Goal: Check status

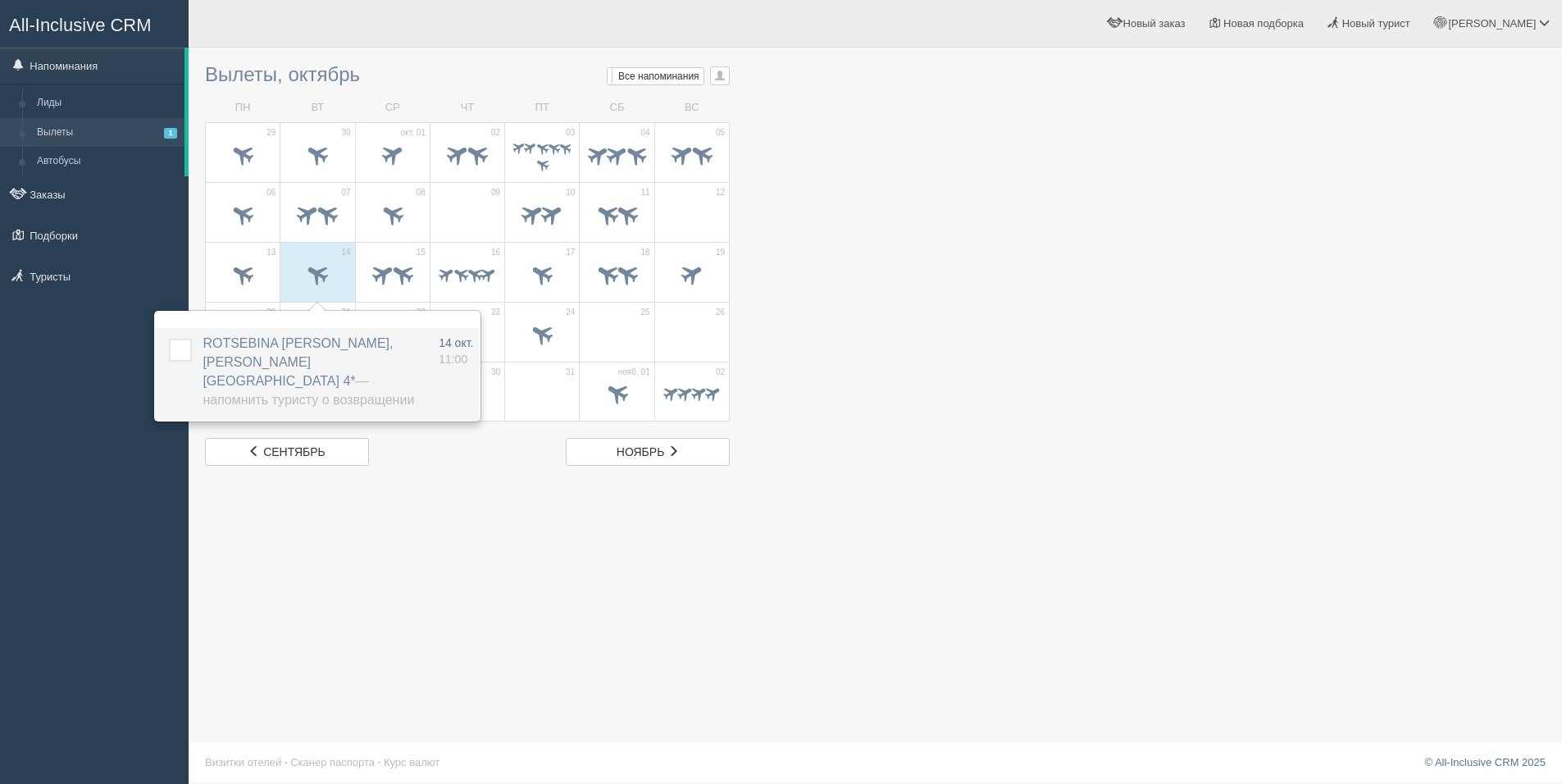
click at [169, 338] on label at bounding box center [169, 338] width 0 height 0
click at [0, 0] on input "checkbox" at bounding box center [0, 0] width 0 height 0
click at [366, 290] on div at bounding box center [393, 276] width 57 height 35
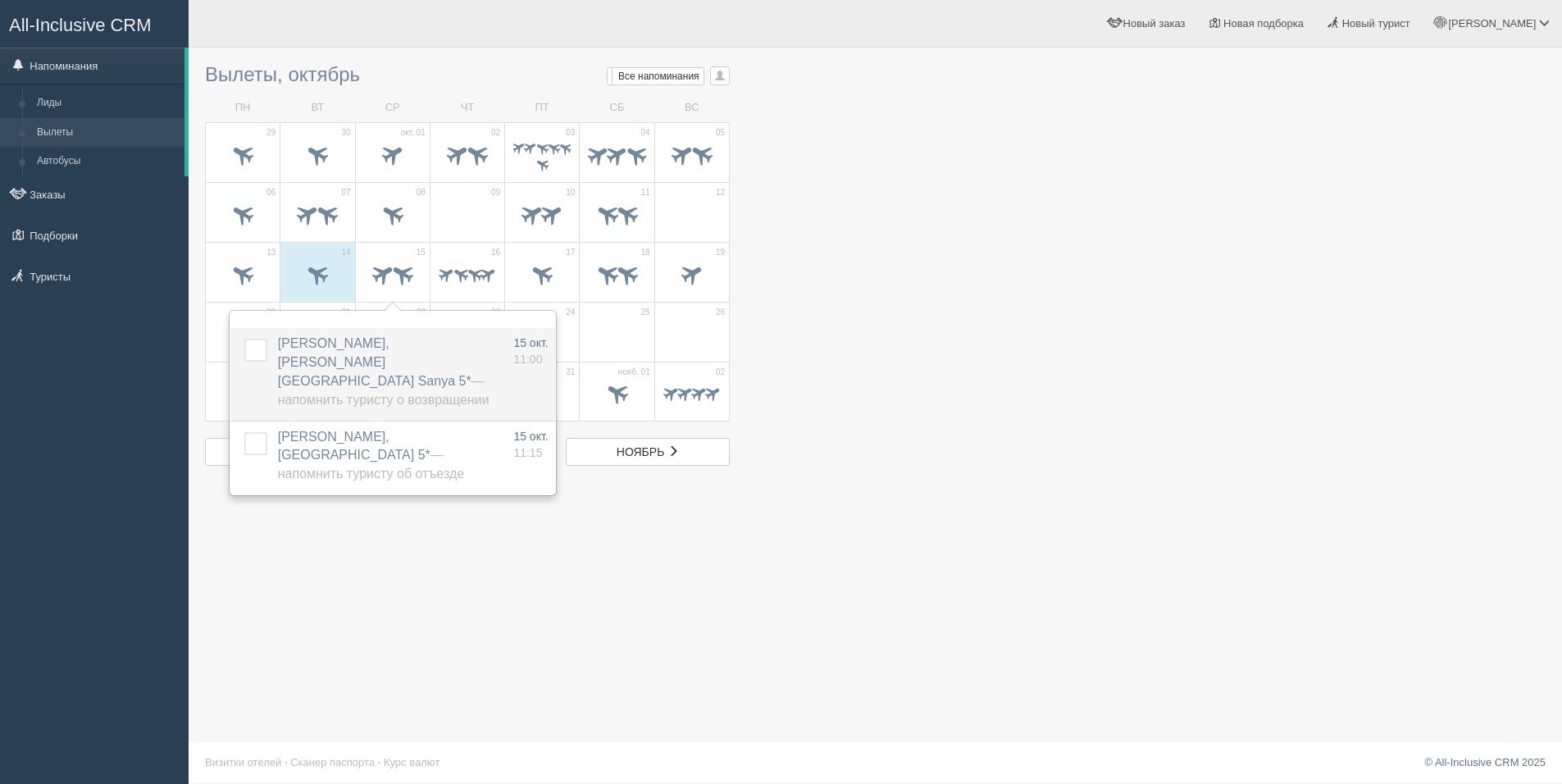
click at [245, 338] on label at bounding box center [245, 338] width 0 height 0
click at [0, 0] on input "checkbox" at bounding box center [0, 0] width 0 height 0
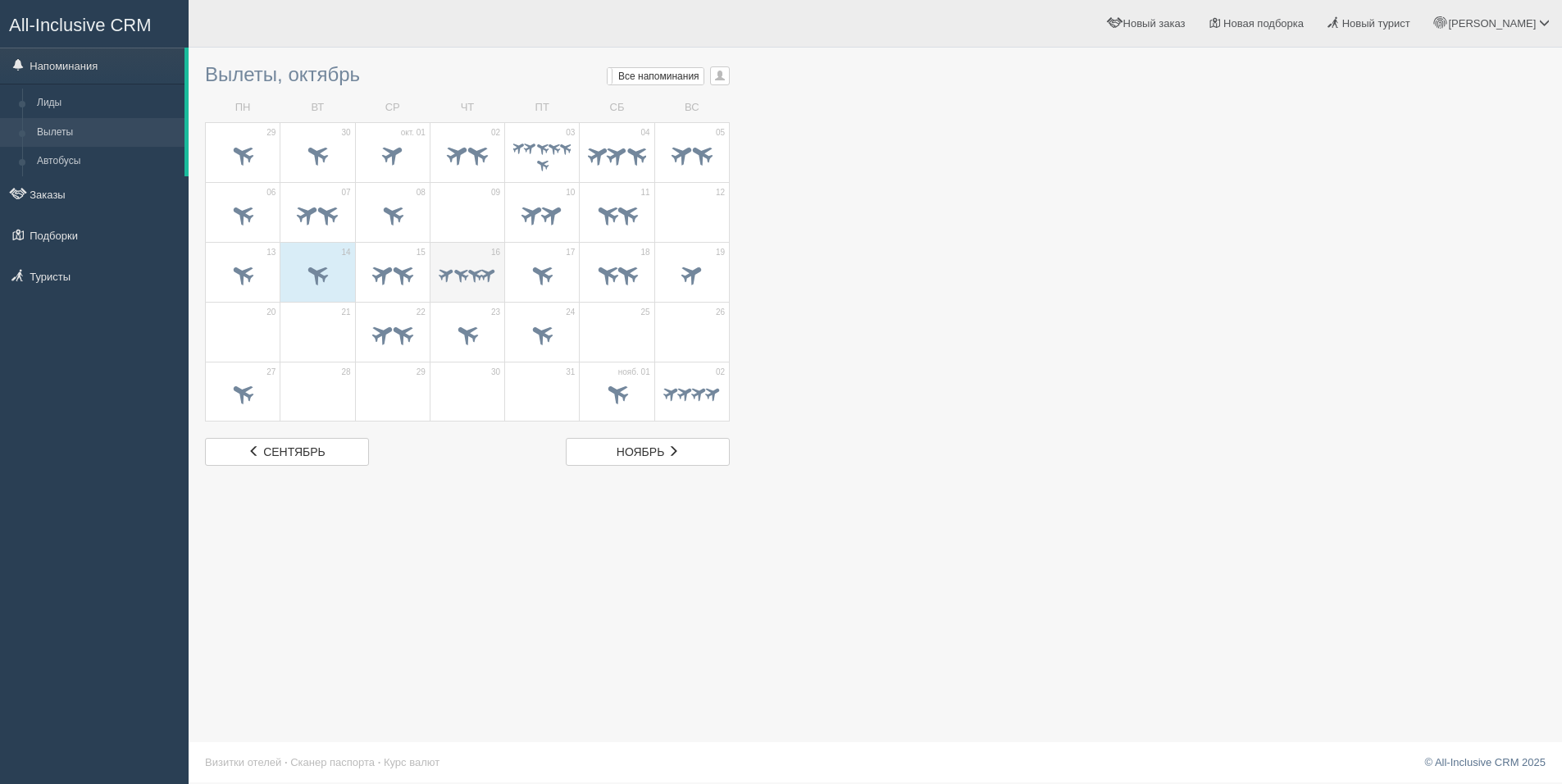
click at [482, 285] on span at bounding box center [467, 276] width 57 height 20
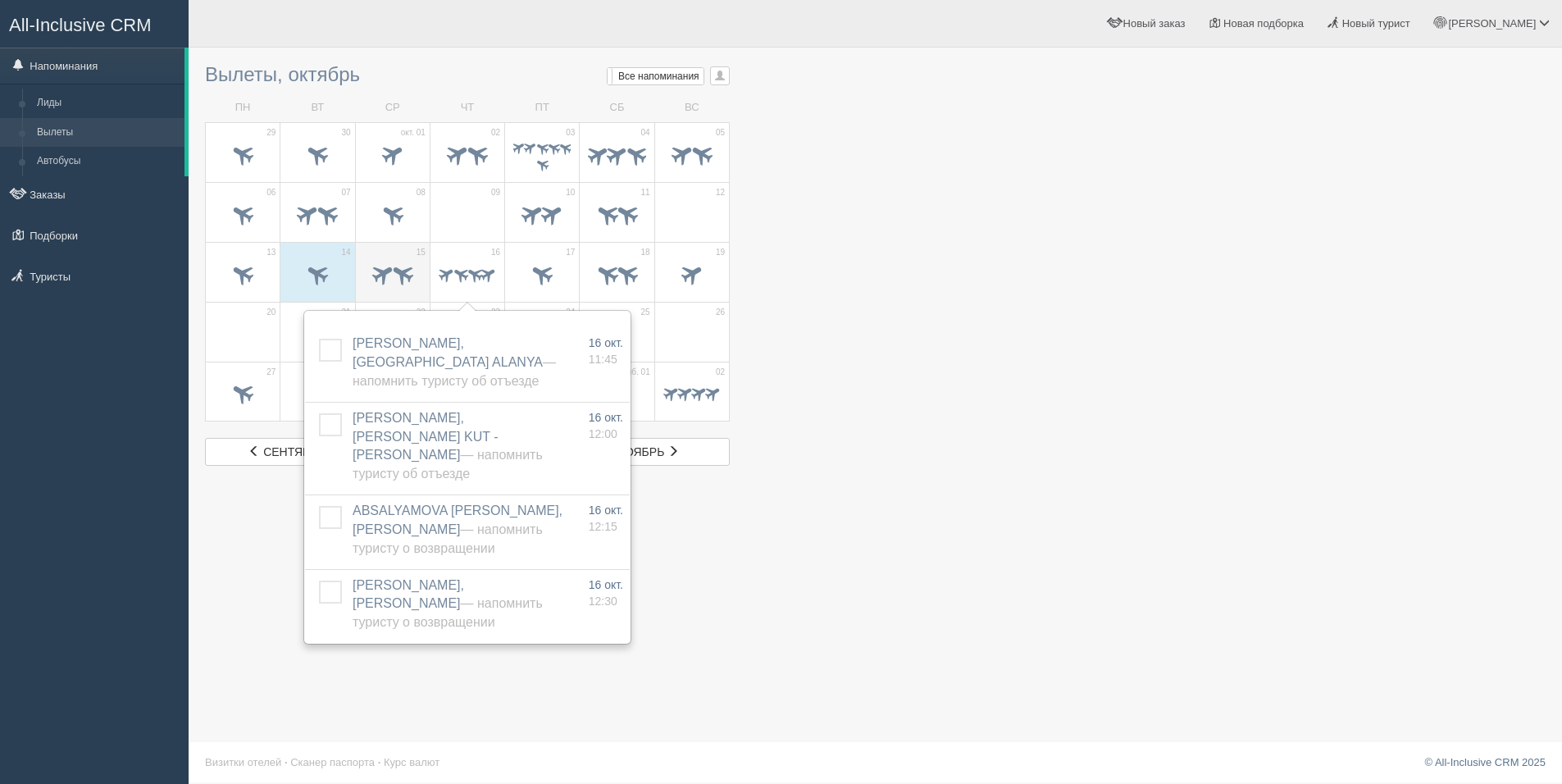
click at [424, 263] on td "15" at bounding box center [393, 271] width 75 height 60
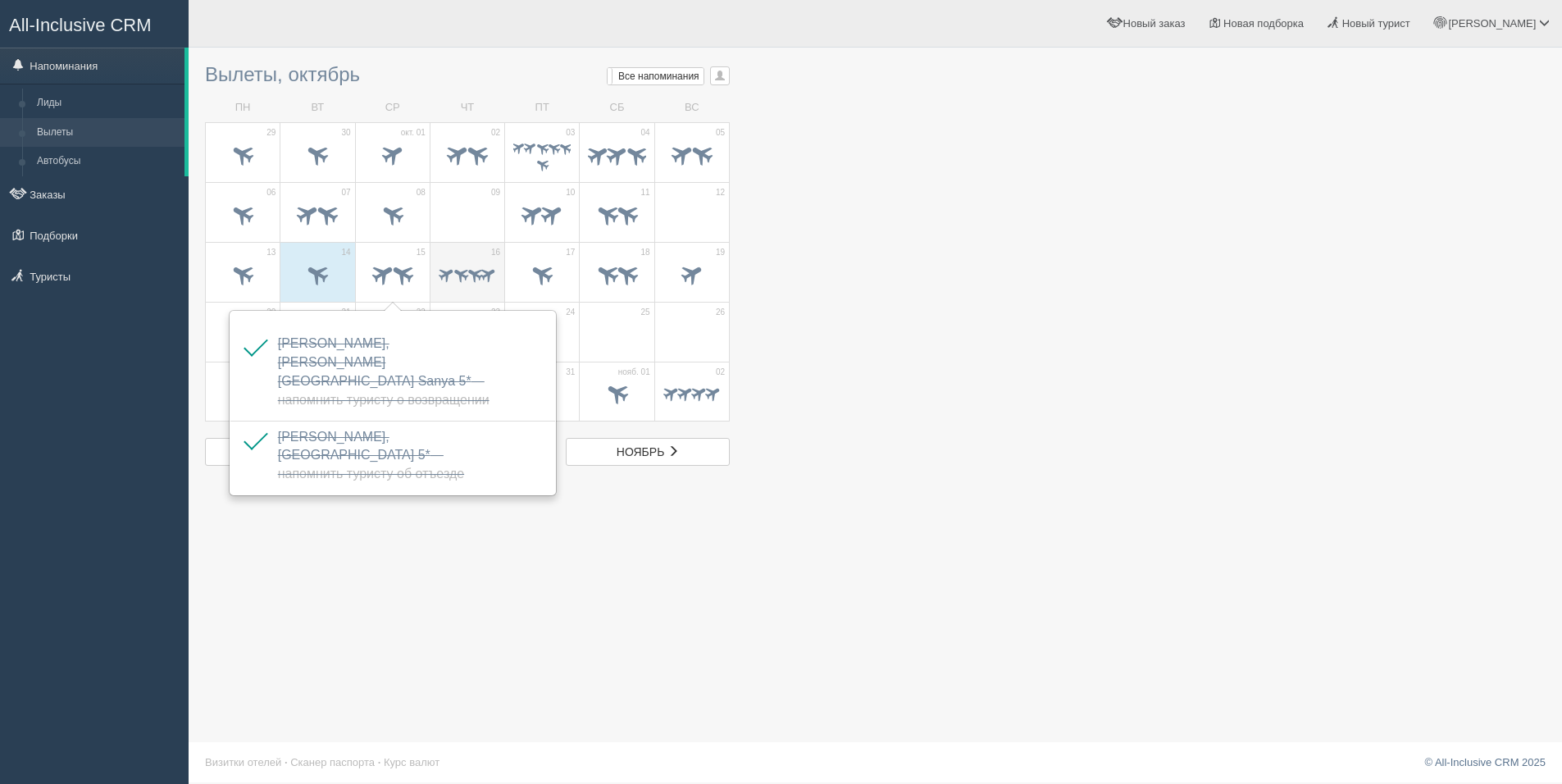
click at [467, 276] on span at bounding box center [473, 273] width 19 height 19
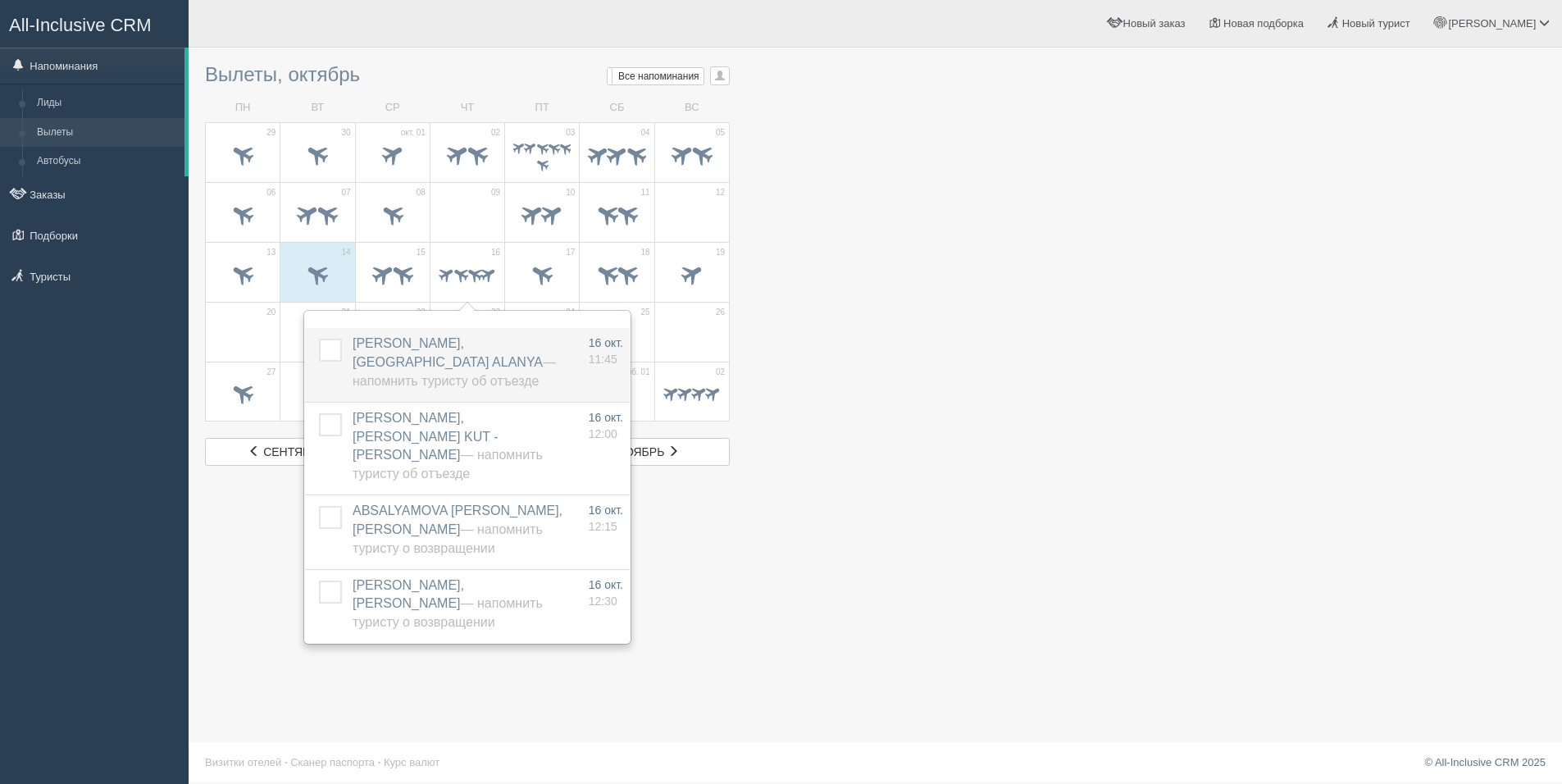
click at [319, 338] on label at bounding box center [319, 338] width 0 height 0
click at [0, 0] on input "checkbox" at bounding box center [0, 0] width 0 height 0
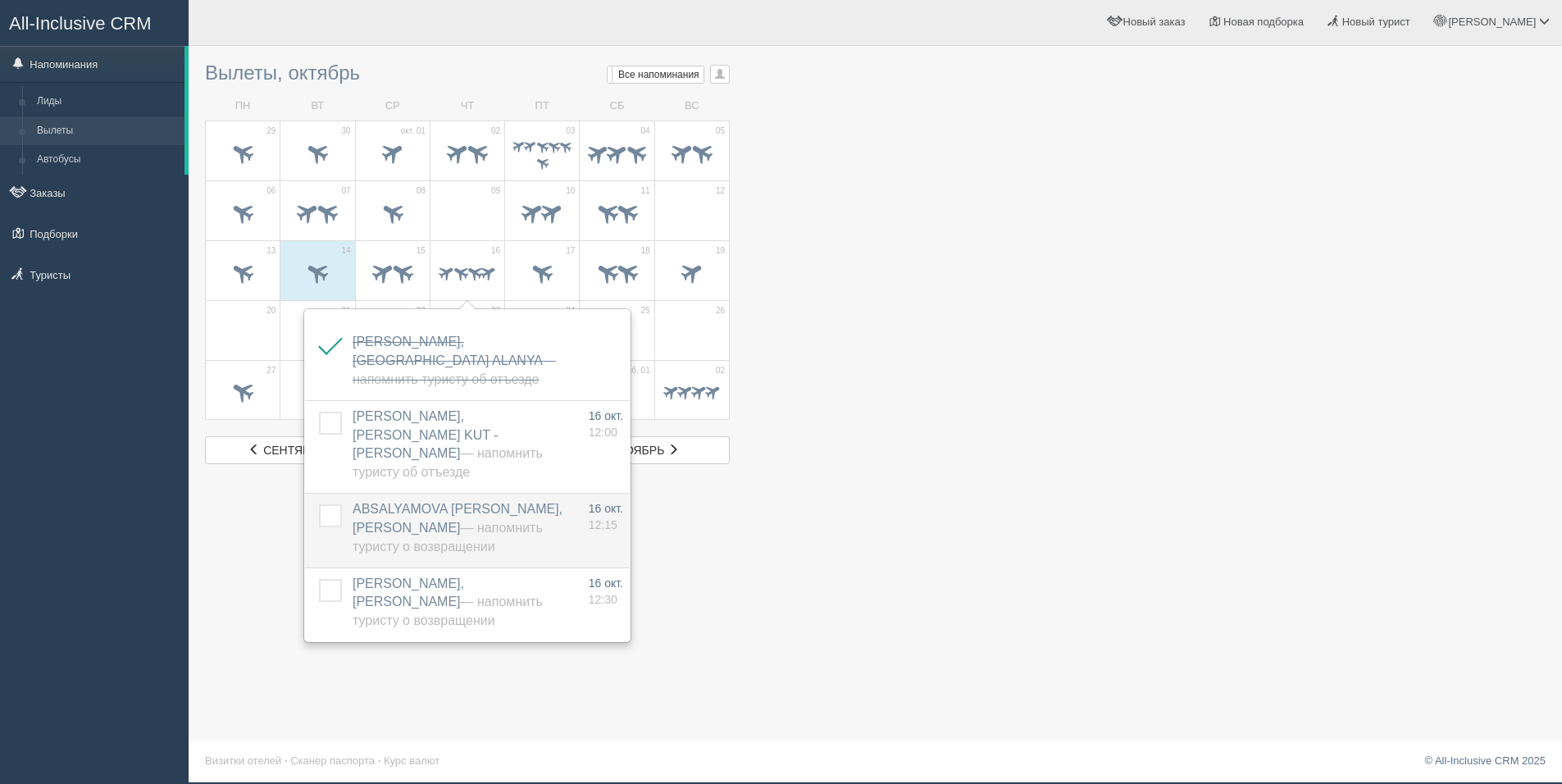
click at [319, 505] on label at bounding box center [319, 505] width 0 height 0
click at [0, 0] on input "checkbox" at bounding box center [0, 0] width 0 height 0
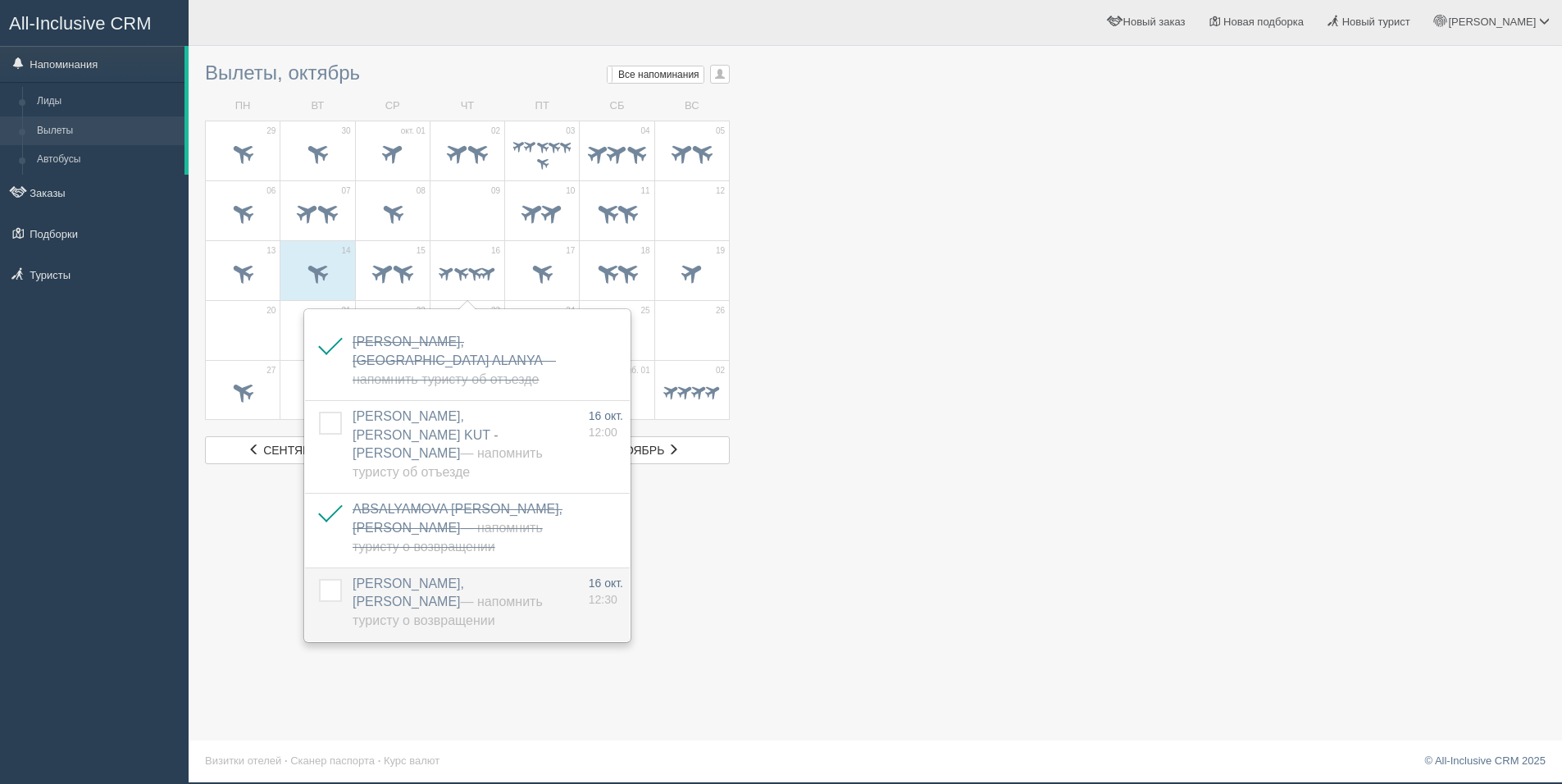
click at [319, 578] on label at bounding box center [319, 578] width 0 height 0
click at [0, 0] on input "checkbox" at bounding box center [0, 0] width 0 height 0
click at [1024, 466] on div "Вылеты, октябрь Мои напоминания Мои Все напоминания Все Все напоминания Все Мои…" at bounding box center [875, 390] width 1373 height 784
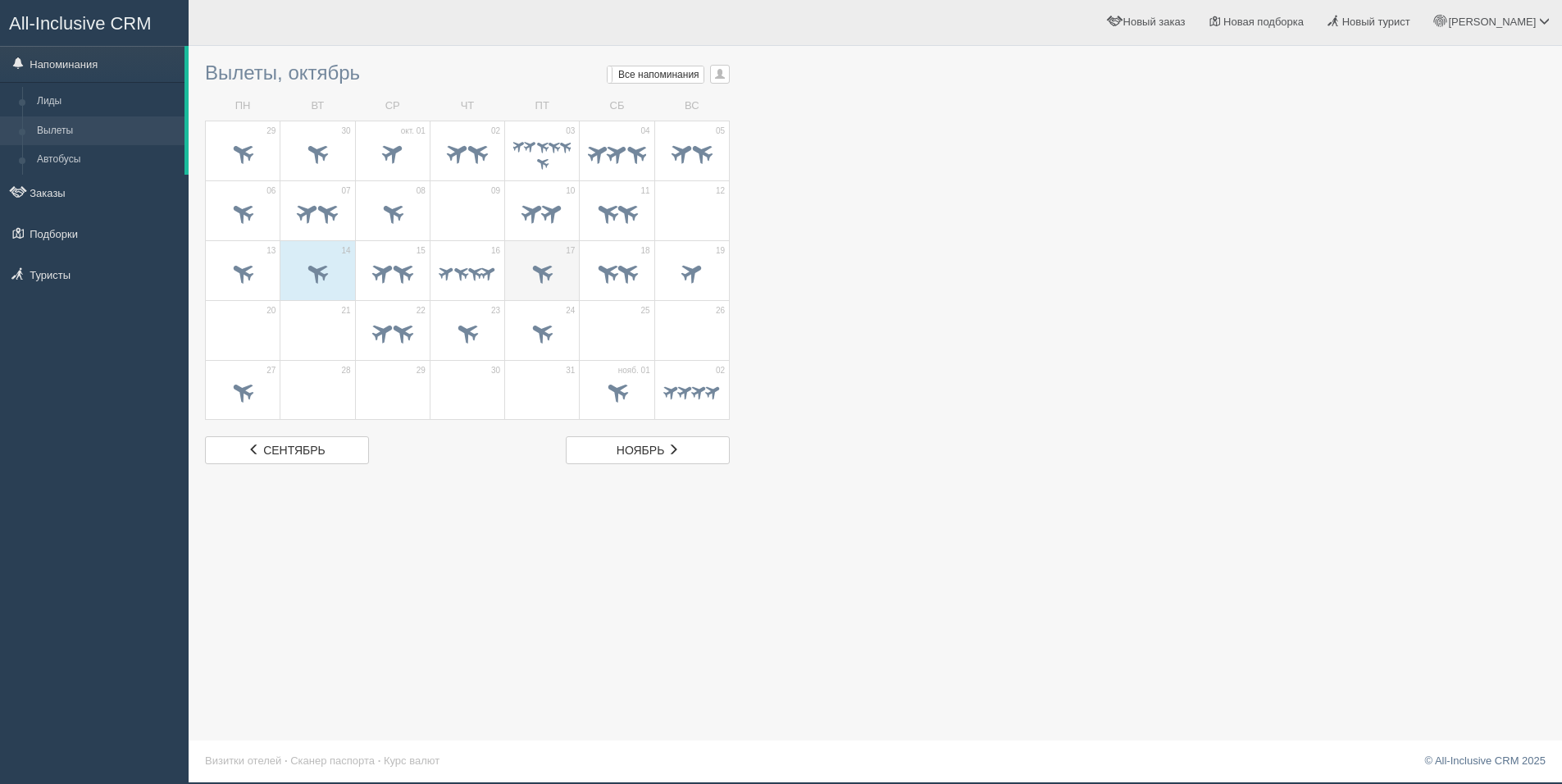
click at [543, 271] on span at bounding box center [542, 271] width 27 height 27
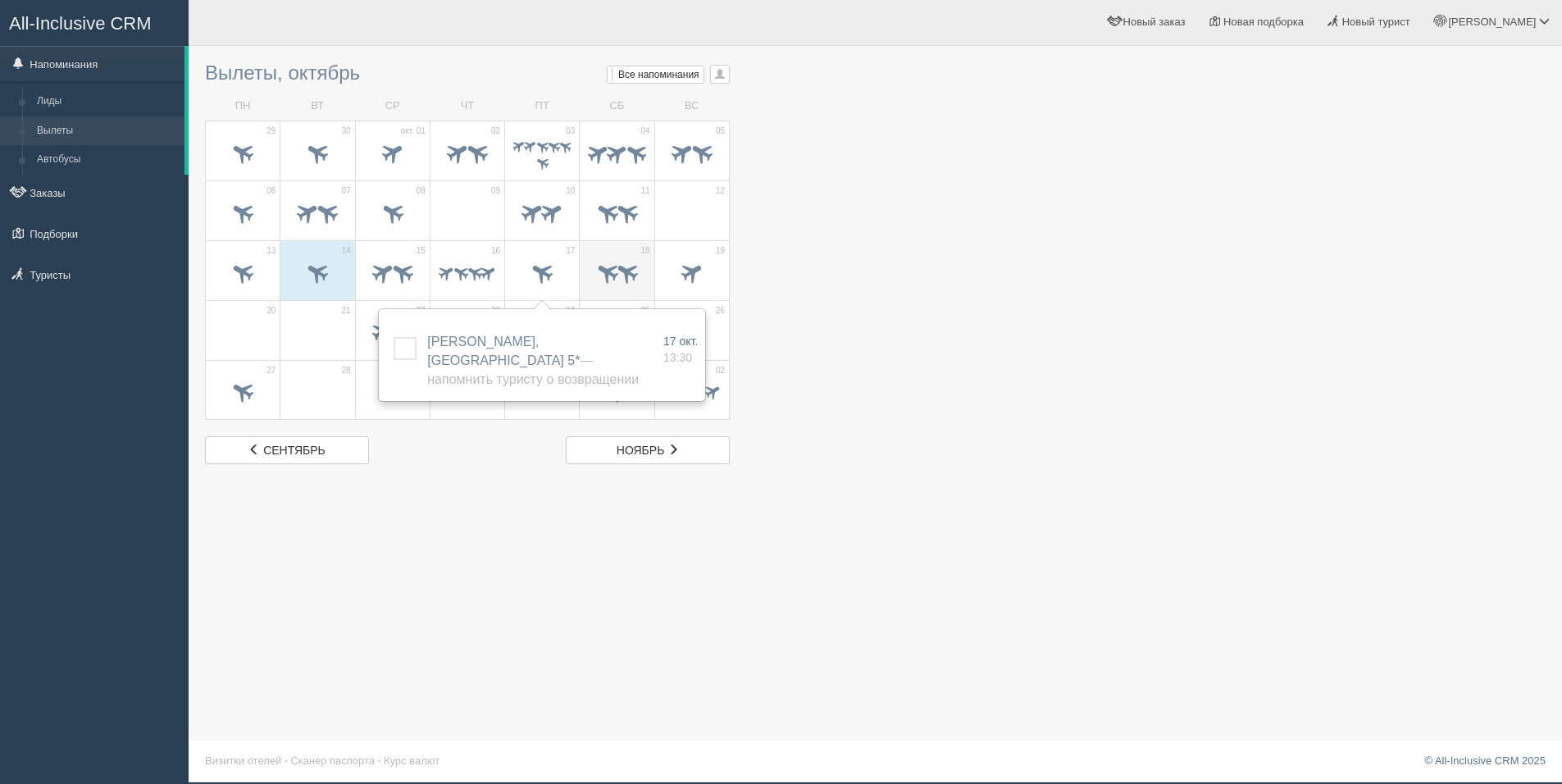
click at [604, 272] on span at bounding box center [607, 271] width 27 height 27
